Goal: Entertainment & Leisure: Browse casually

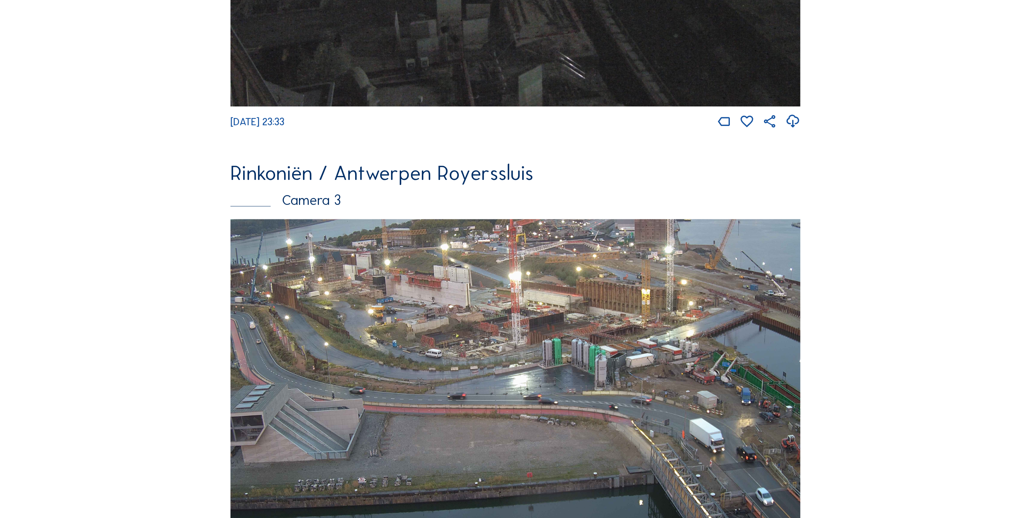
scroll to position [1363, 0]
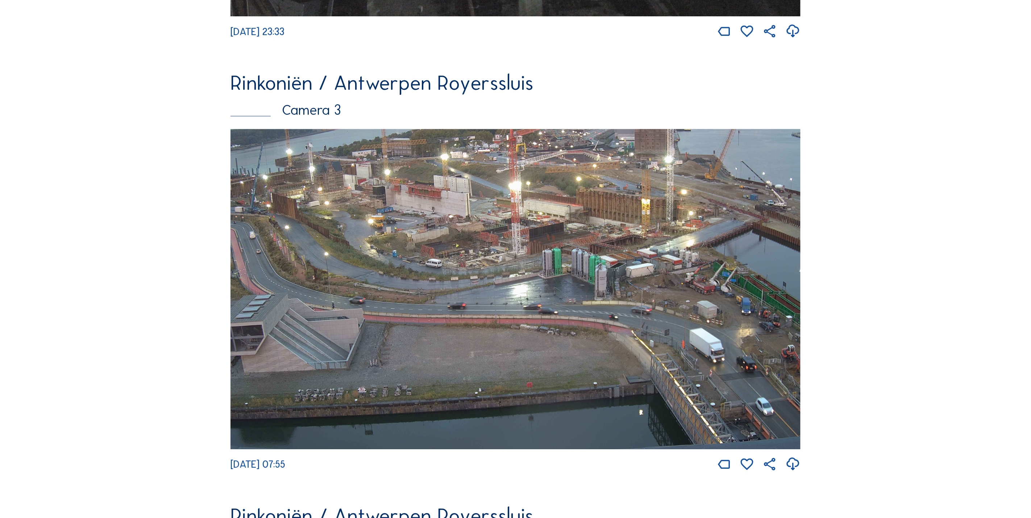
click at [445, 326] on img at bounding box center [515, 289] width 570 height 321
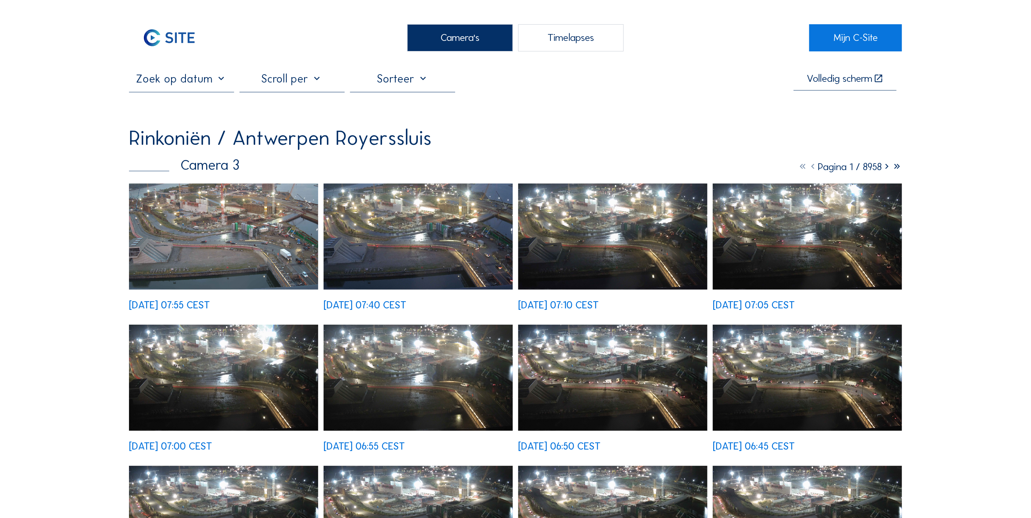
click at [223, 248] on img at bounding box center [223, 237] width 189 height 107
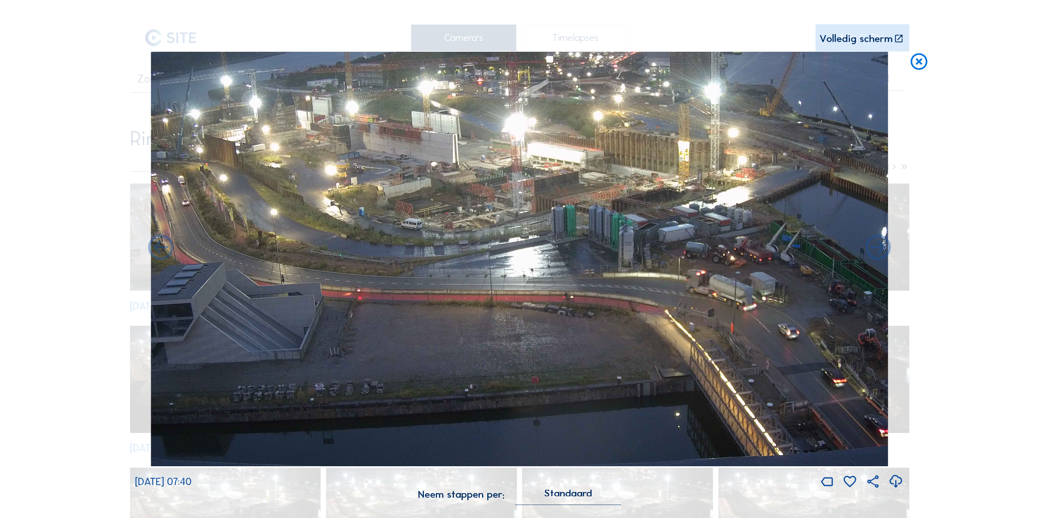
click at [925, 68] on icon at bounding box center [919, 62] width 20 height 21
